Goal: Transaction & Acquisition: Purchase product/service

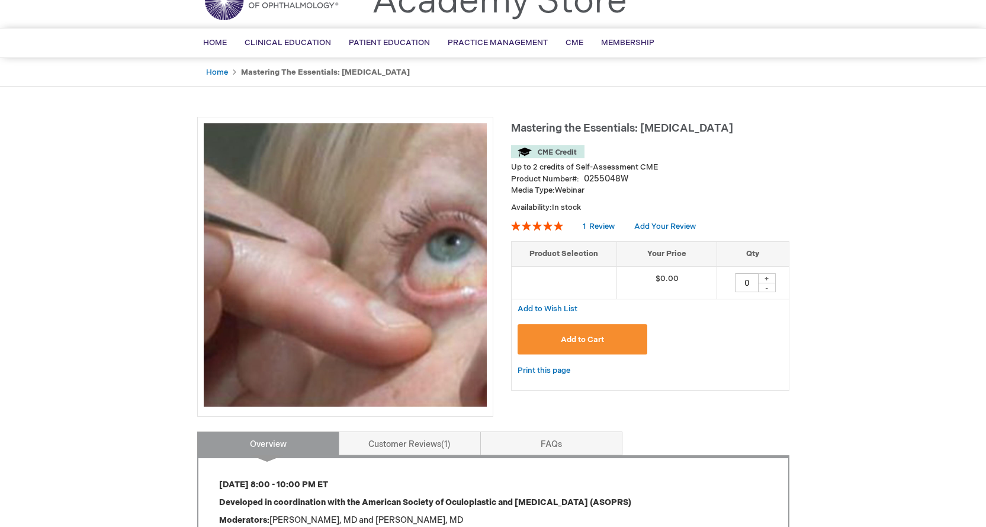
scroll to position [59, 0]
click at [584, 336] on span "Add to Cart" at bounding box center [582, 338] width 43 height 9
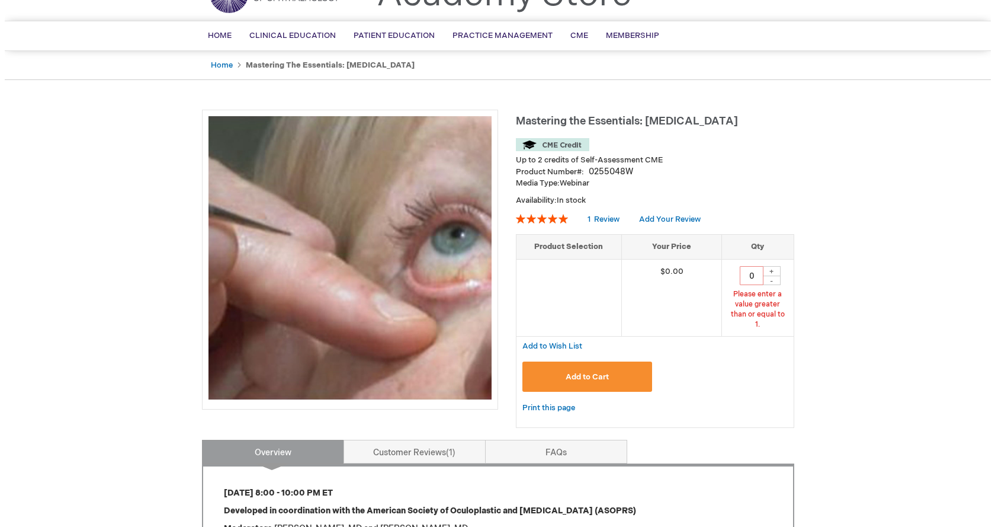
scroll to position [68, 0]
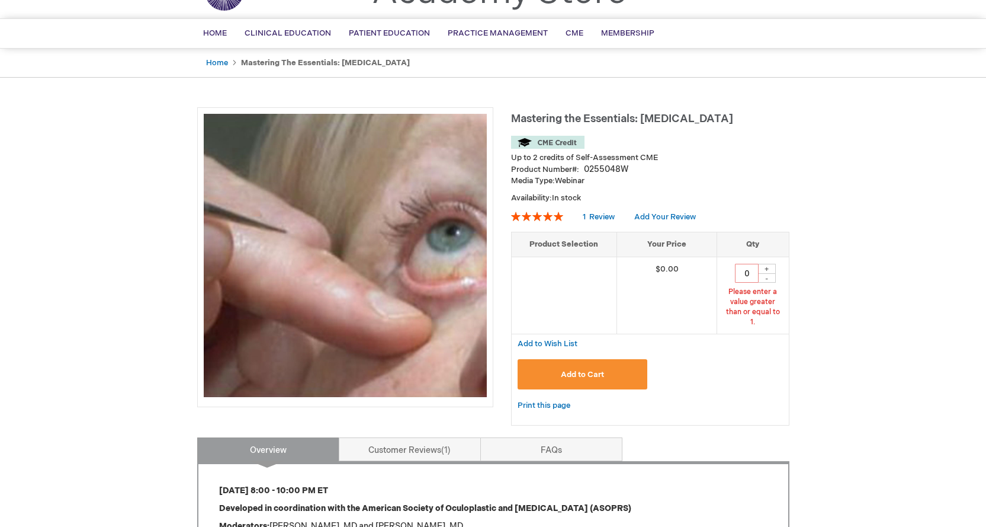
click at [768, 267] on div "+" at bounding box center [767, 269] width 18 height 10
type input "1"
click at [598, 370] on span "Add to Cart" at bounding box center [582, 374] width 43 height 9
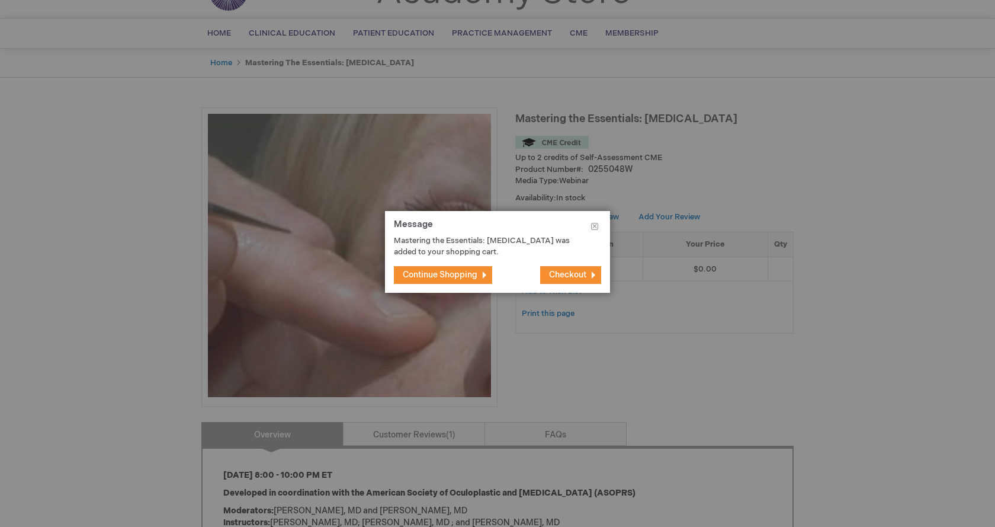
click at [562, 274] on span "Checkout" at bounding box center [567, 275] width 37 height 10
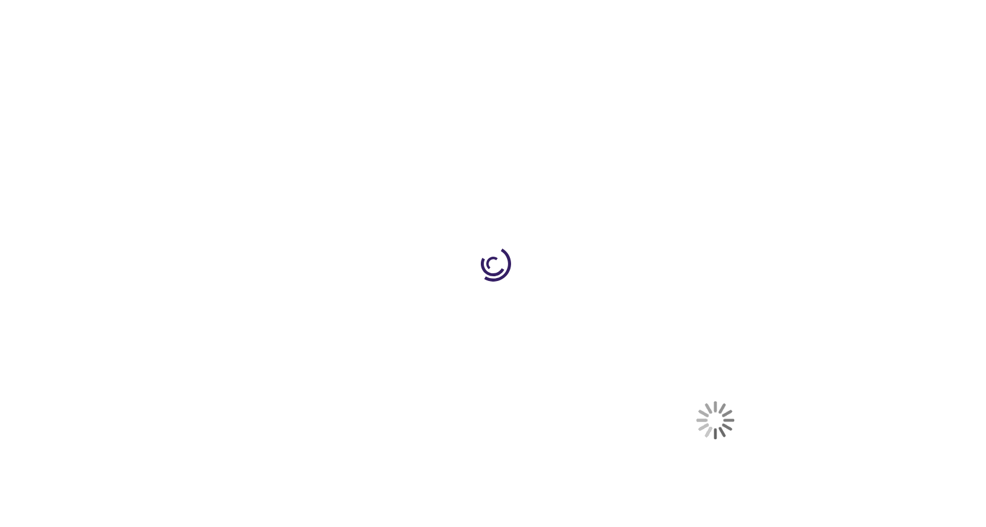
select select "US"
select select "19"
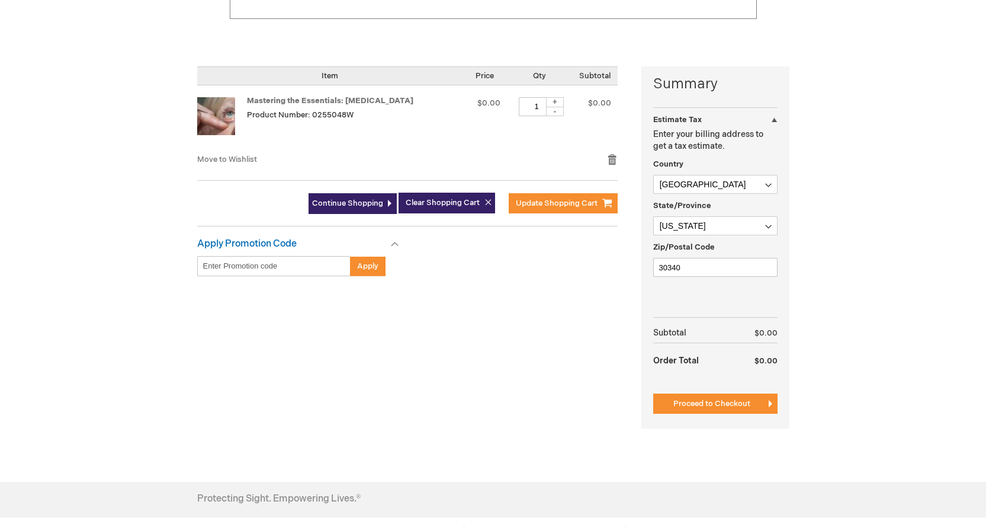
scroll to position [237, 0]
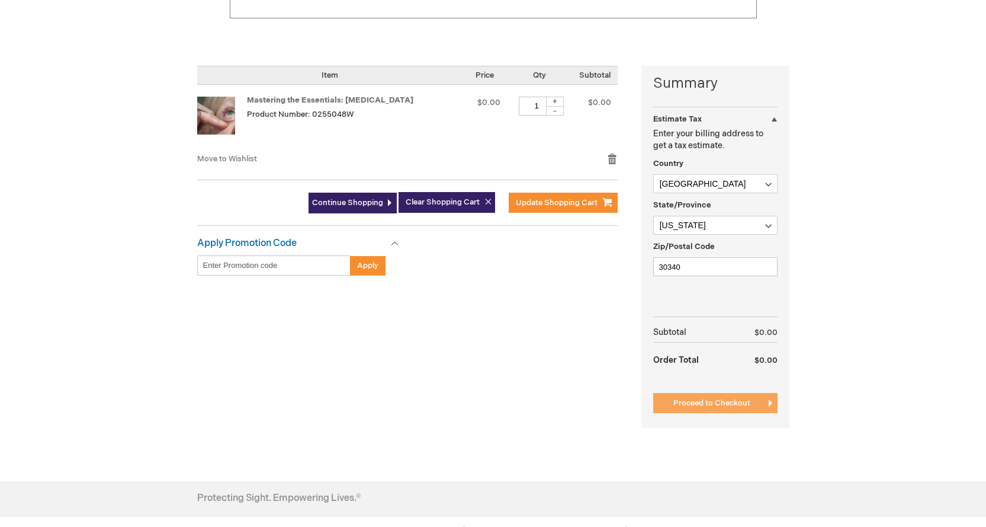
click at [727, 400] on span "Proceed to Checkout" at bounding box center [712, 402] width 77 height 9
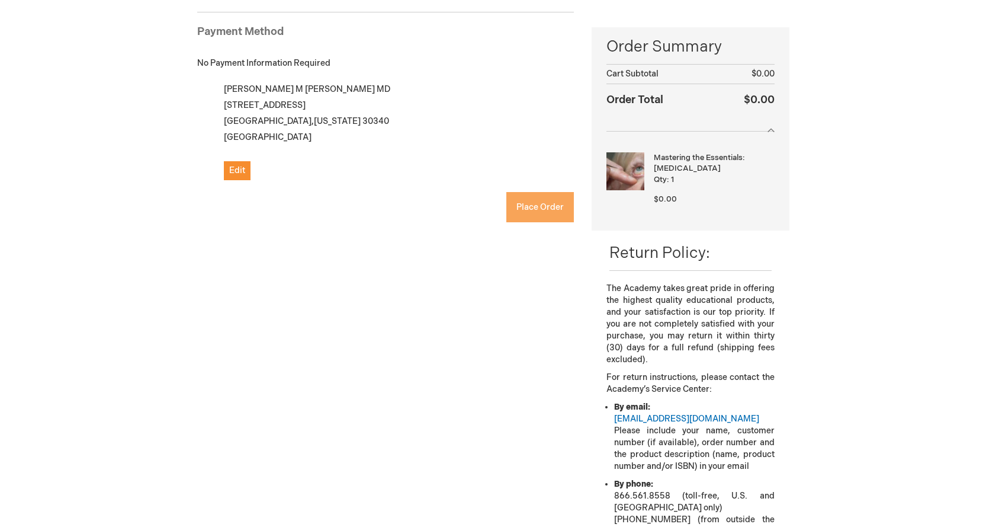
click at [530, 206] on span "Place Order" at bounding box center [540, 207] width 47 height 10
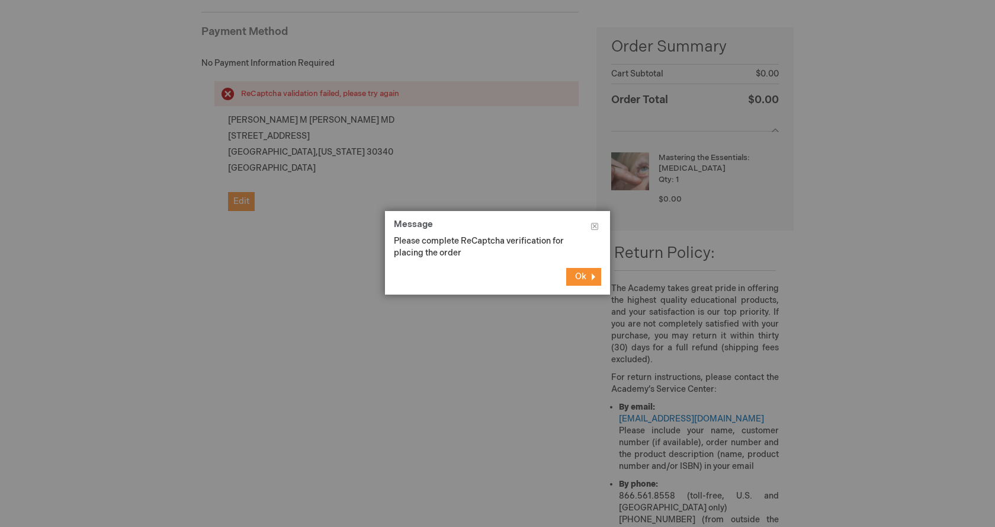
click at [583, 275] on span "Ok" at bounding box center [580, 276] width 11 height 10
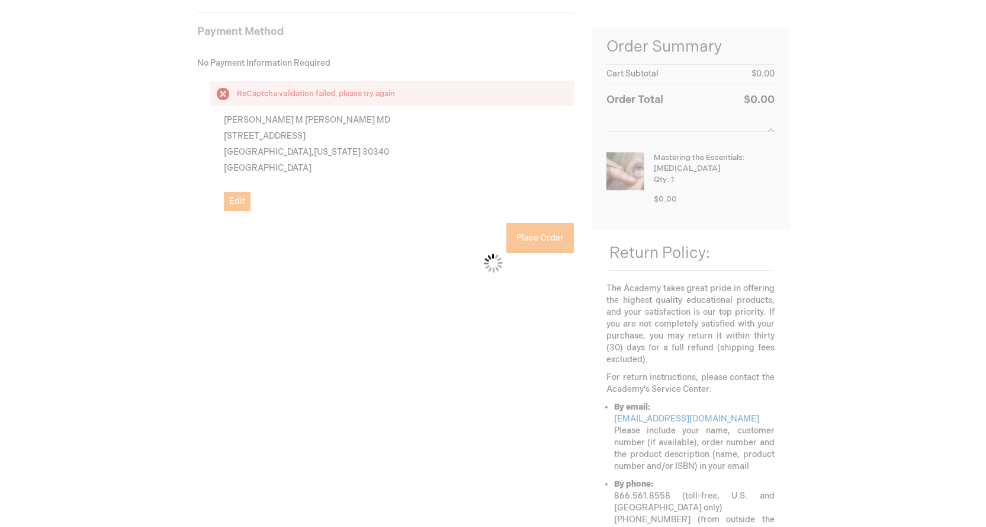
click at [227, 258] on div "Please wait..." at bounding box center [493, 263] width 986 height 527
click at [216, 260] on div "Please wait..." at bounding box center [493, 263] width 986 height 527
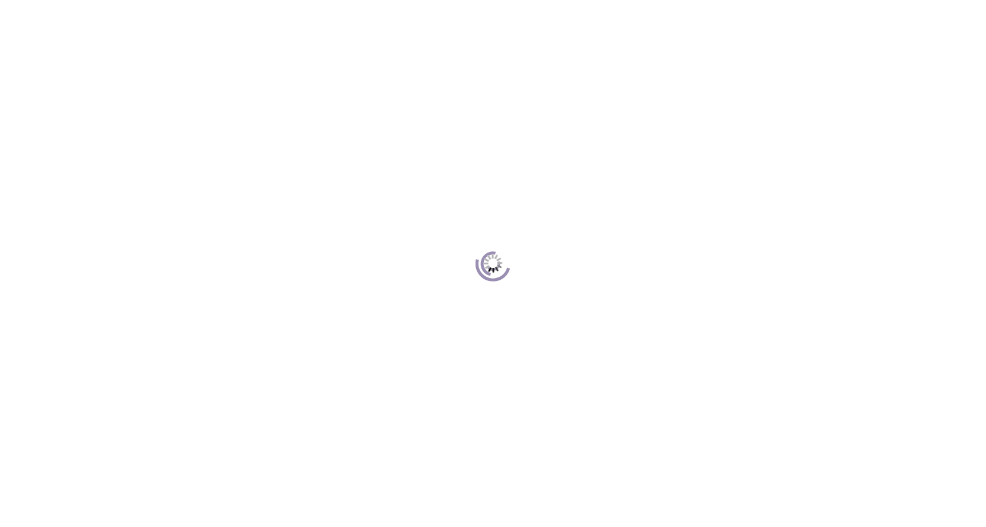
scroll to position [108, 0]
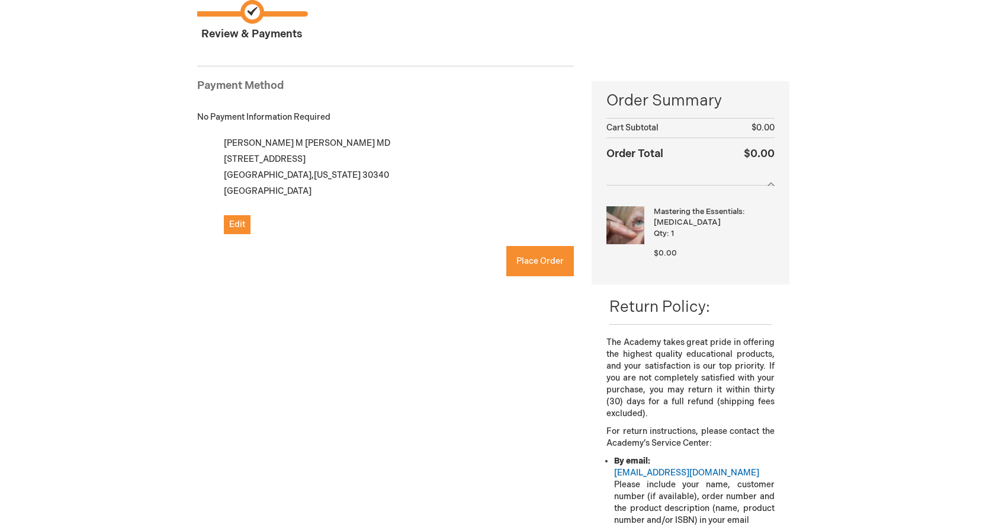
checkbox input "true"
click at [526, 260] on span "Place Order" at bounding box center [540, 261] width 47 height 10
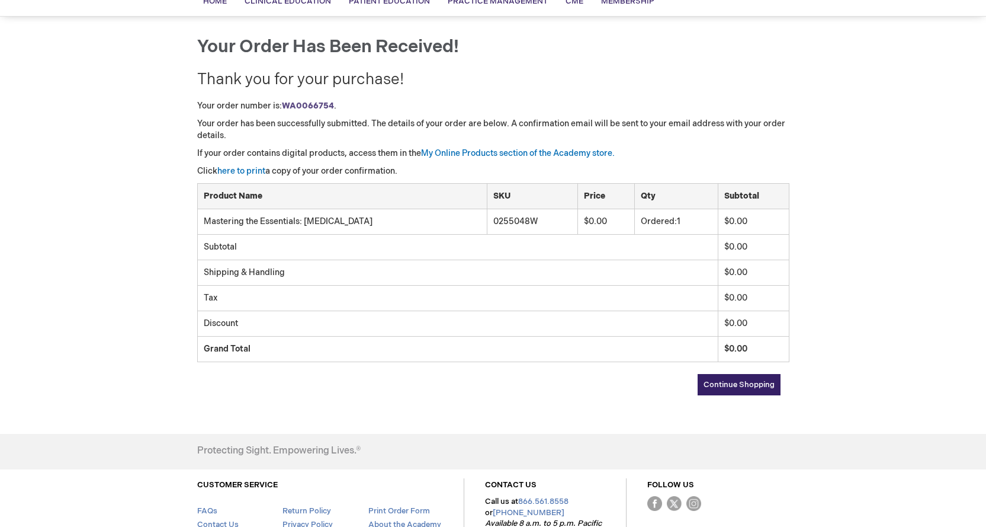
scroll to position [118, 0]
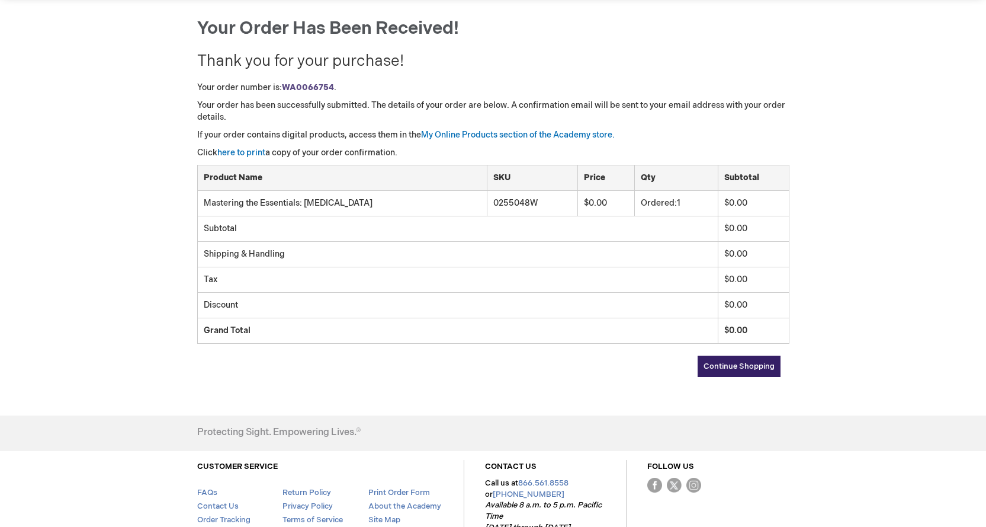
click at [714, 366] on span "Continue Shopping" at bounding box center [739, 365] width 71 height 9
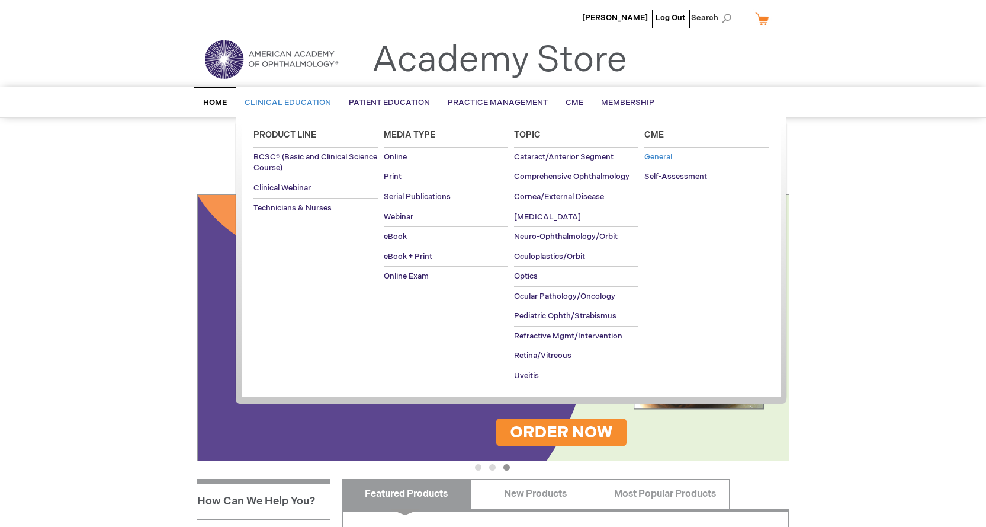
click at [658, 157] on span "General" at bounding box center [659, 156] width 28 height 9
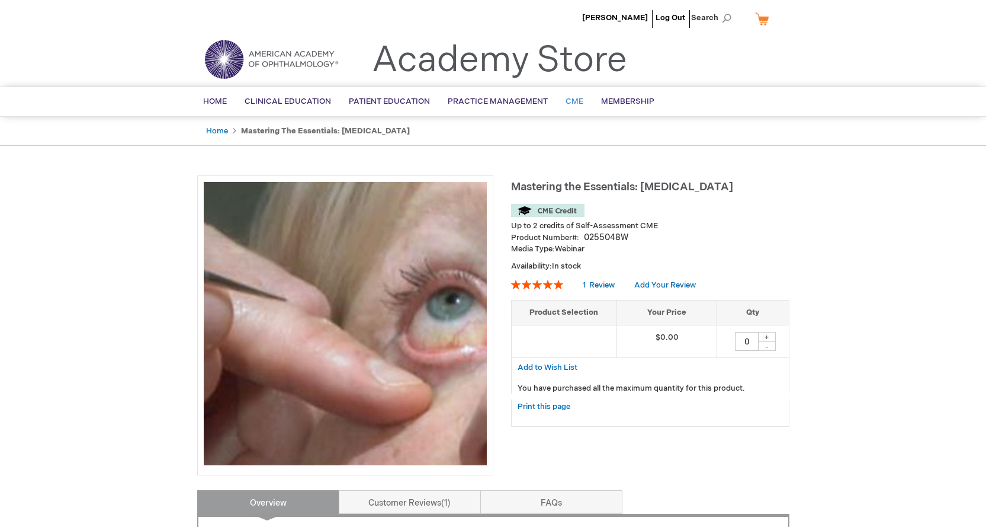
click at [567, 95] on link "CME" at bounding box center [575, 101] width 36 height 29
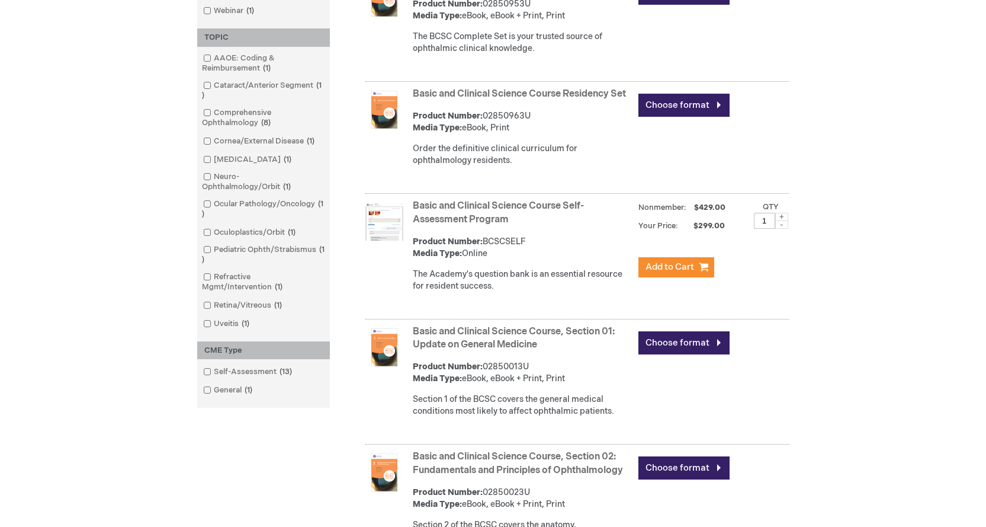
scroll to position [474, 0]
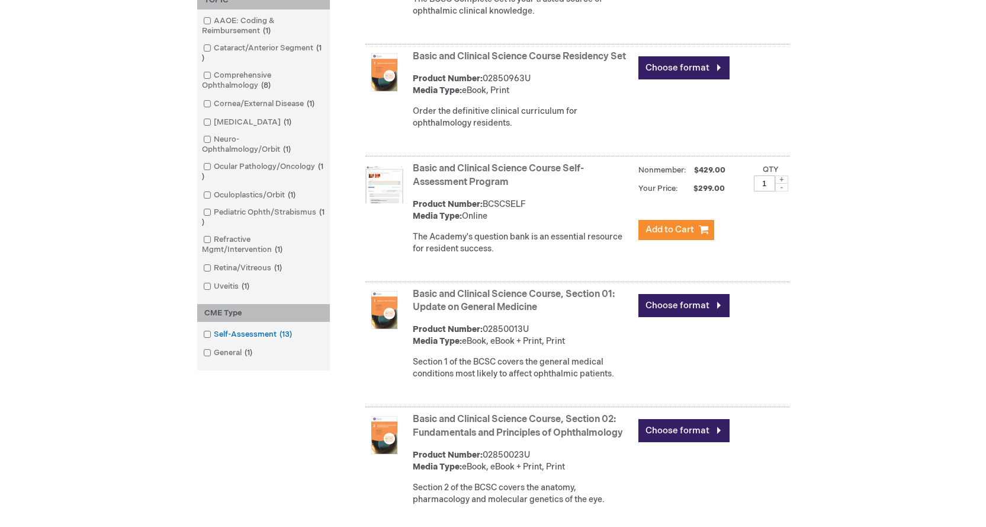
click at [255, 331] on link "Self-Assessment 13 items" at bounding box center [248, 334] width 97 height 11
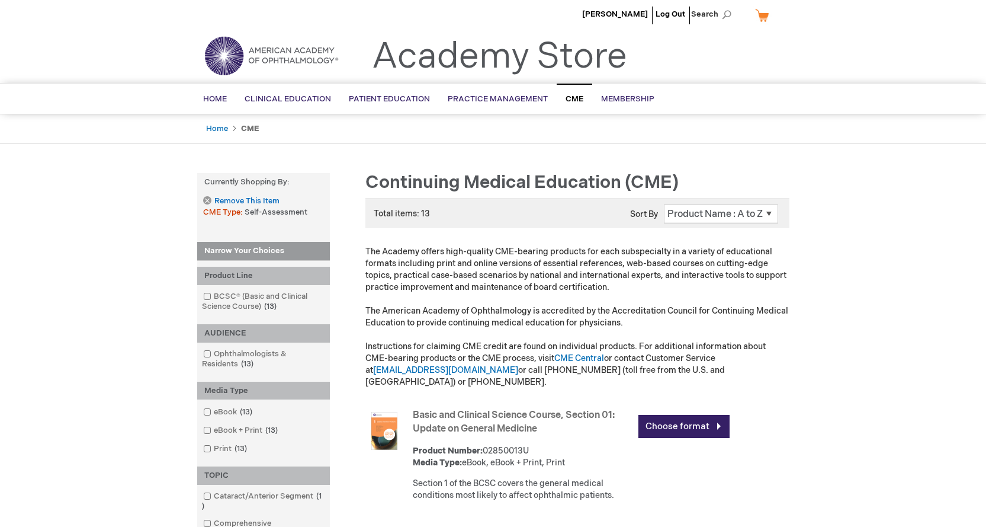
scroll to position [237, 0]
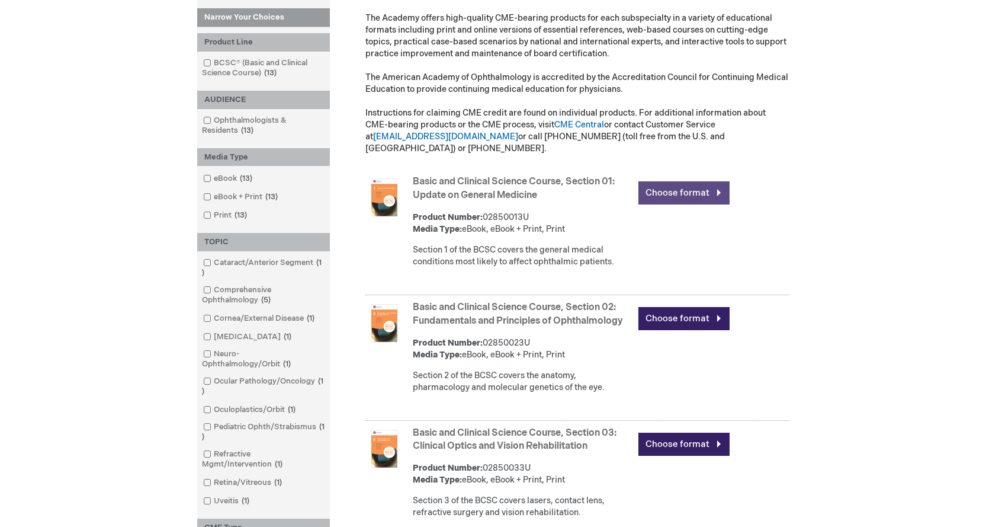
click at [662, 181] on link "Choose format" at bounding box center [684, 192] width 91 height 23
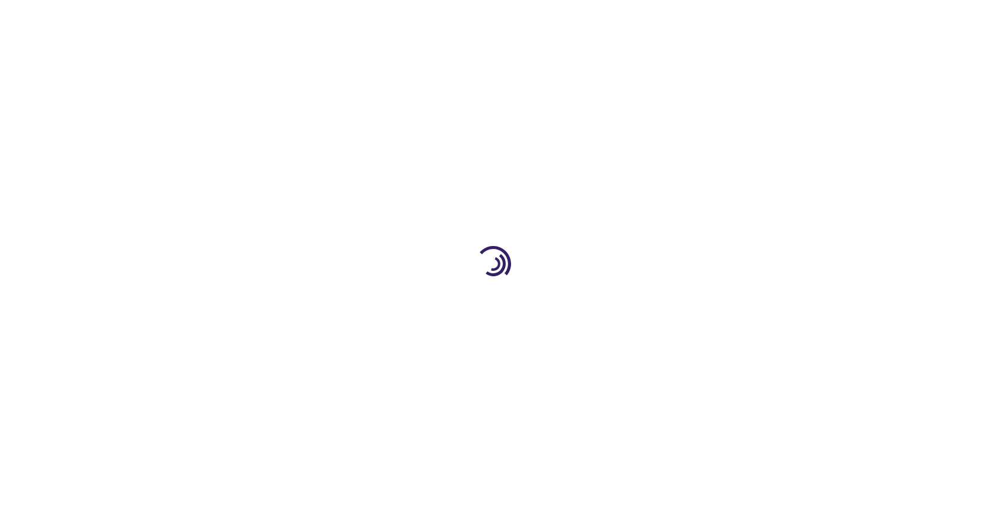
type input "0"
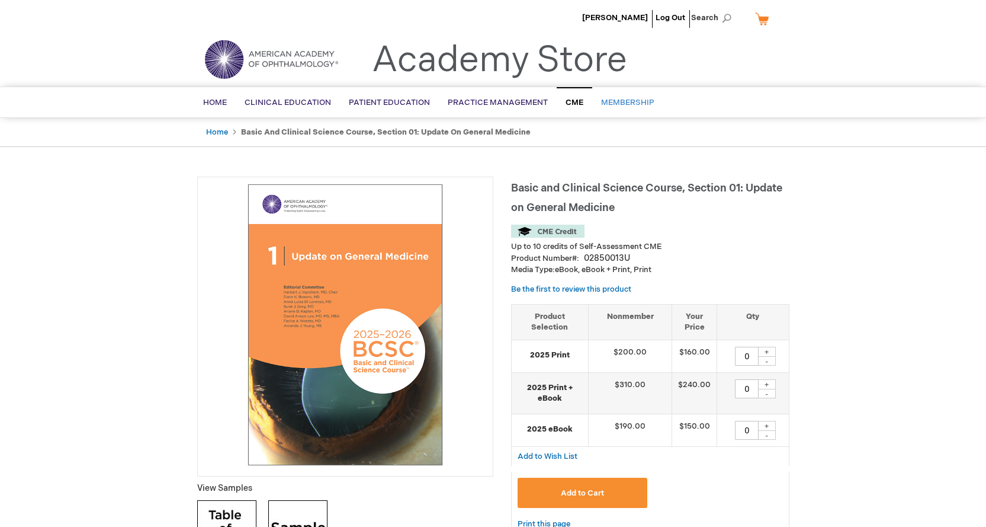
click at [611, 100] on span "Membership" at bounding box center [627, 102] width 53 height 9
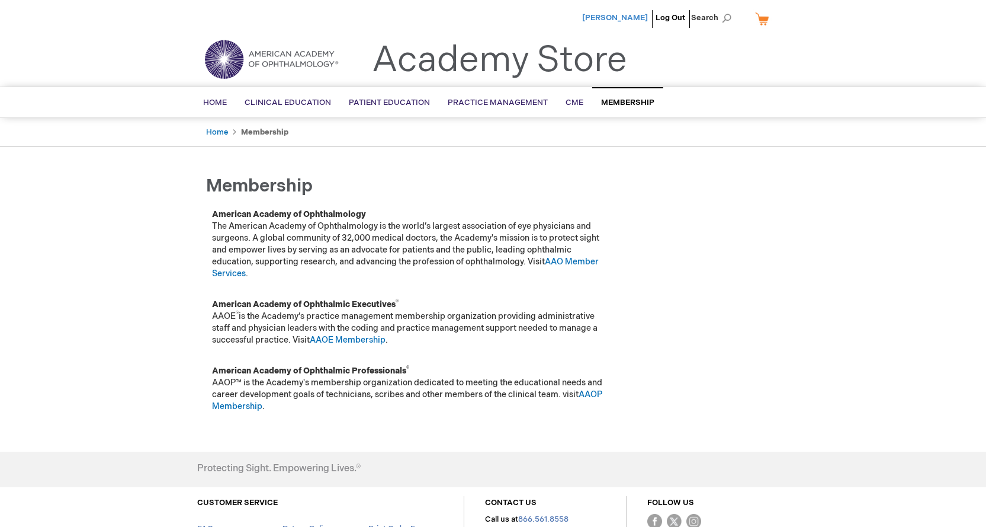
click at [621, 18] on span "[PERSON_NAME]" at bounding box center [615, 17] width 66 height 9
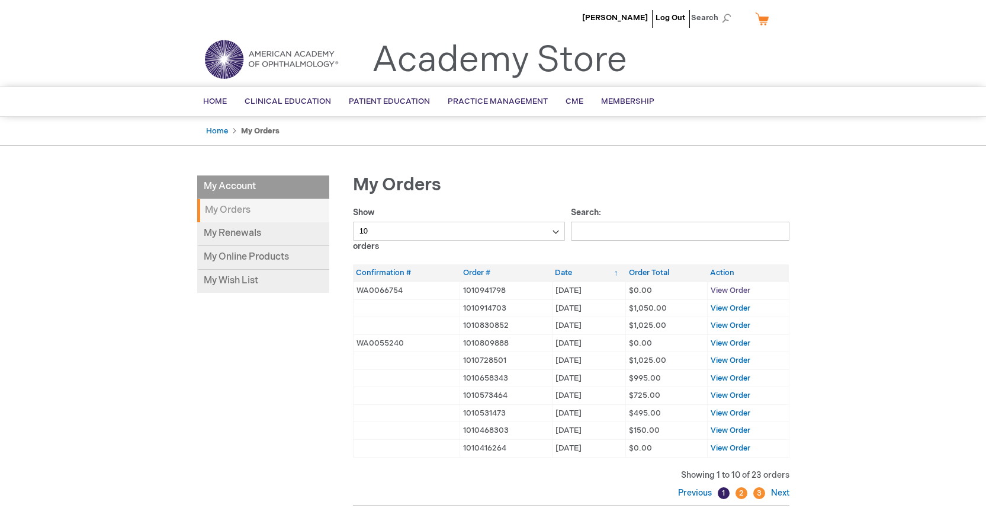
click at [723, 288] on span "View Order" at bounding box center [731, 290] width 40 height 9
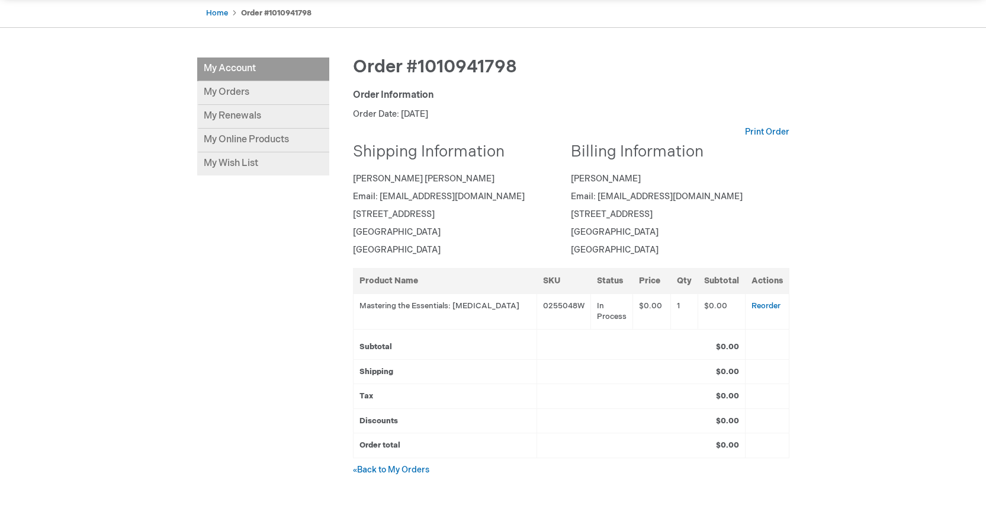
scroll to position [118, 0]
click at [230, 136] on link "My Online Products" at bounding box center [263, 140] width 132 height 24
